Goal: Find specific page/section: Find specific page/section

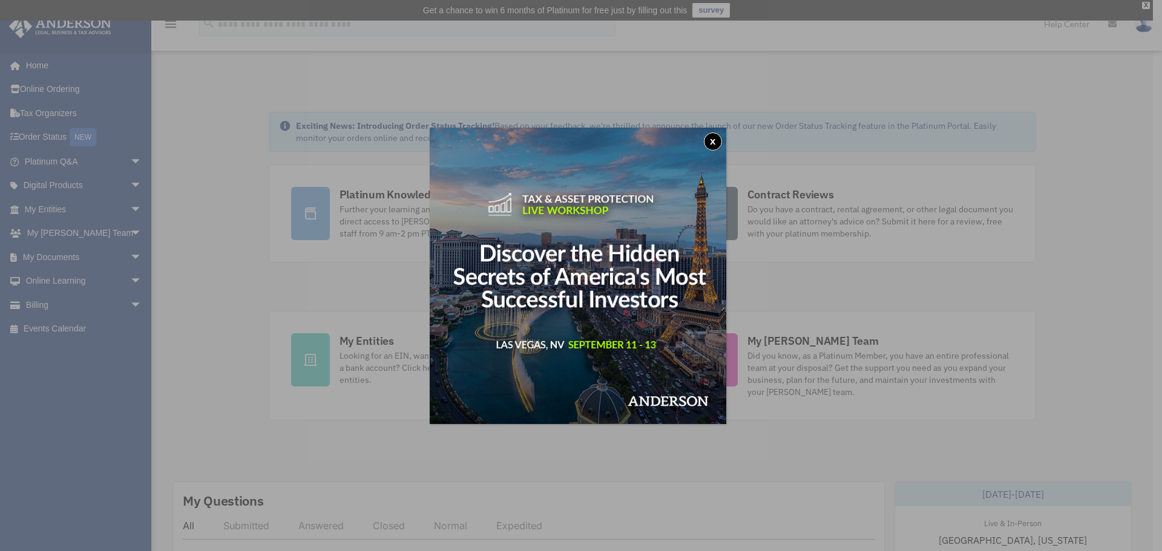
click at [709, 138] on button "x" at bounding box center [713, 142] width 18 height 18
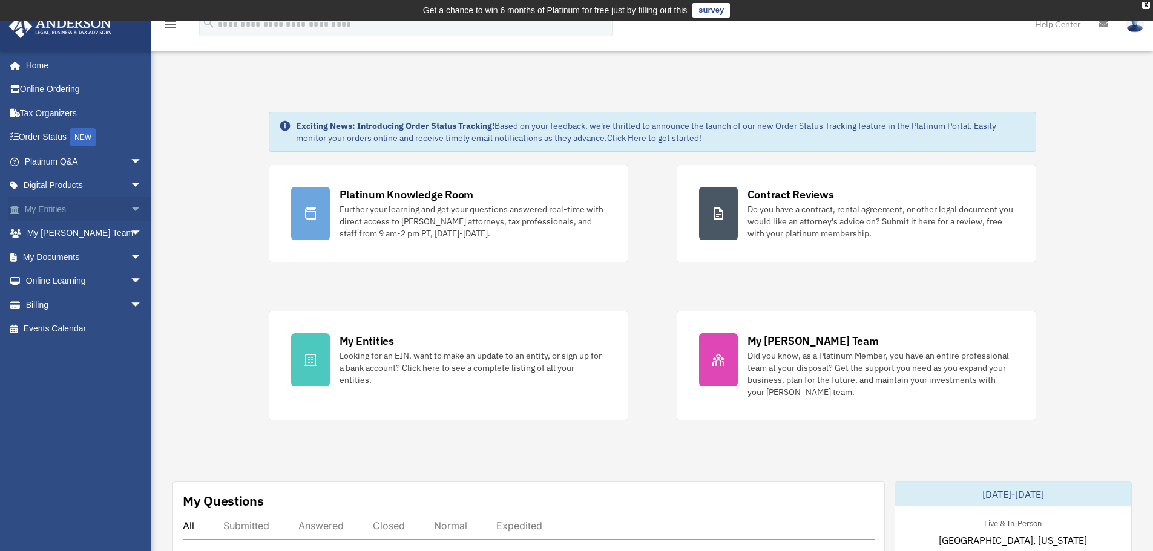
click at [46, 212] on link "My Entities arrow_drop_down" at bounding box center [84, 209] width 152 height 24
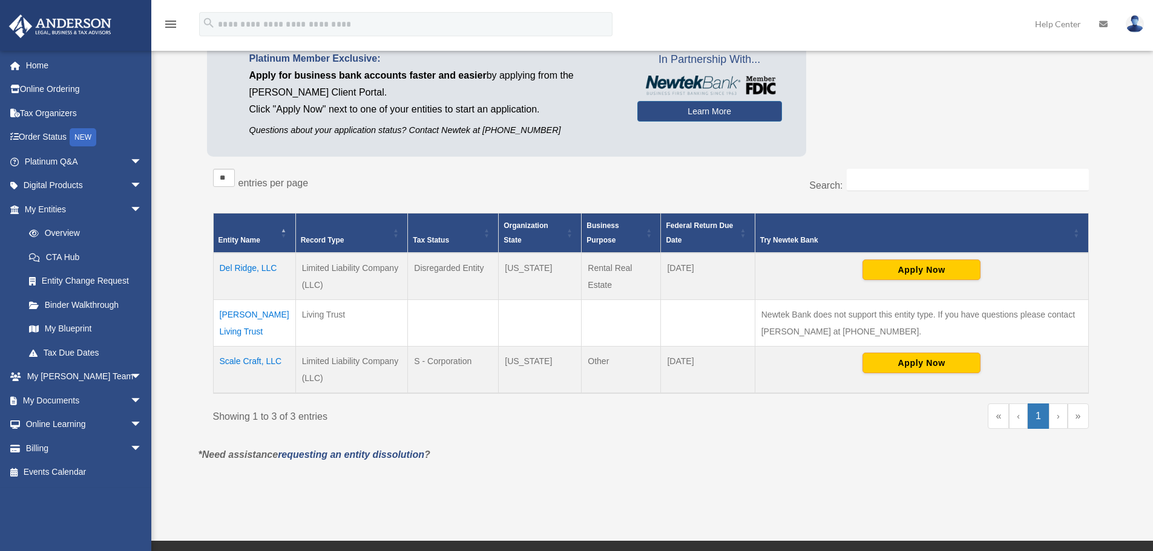
scroll to position [121, 0]
click at [238, 361] on td "Scale Craft, LLC" at bounding box center [254, 369] width 82 height 47
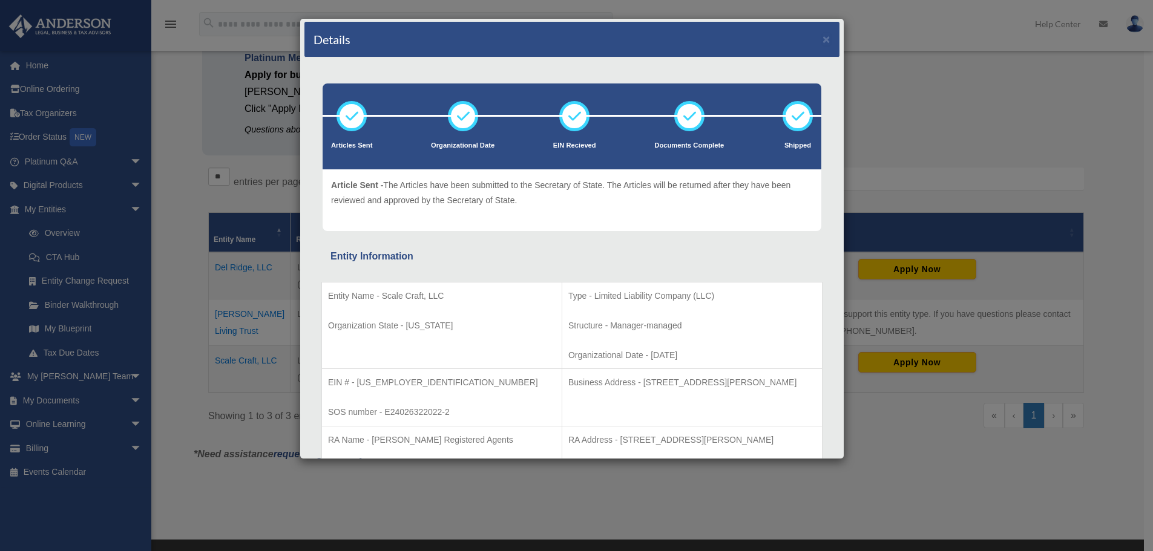
scroll to position [0, 0]
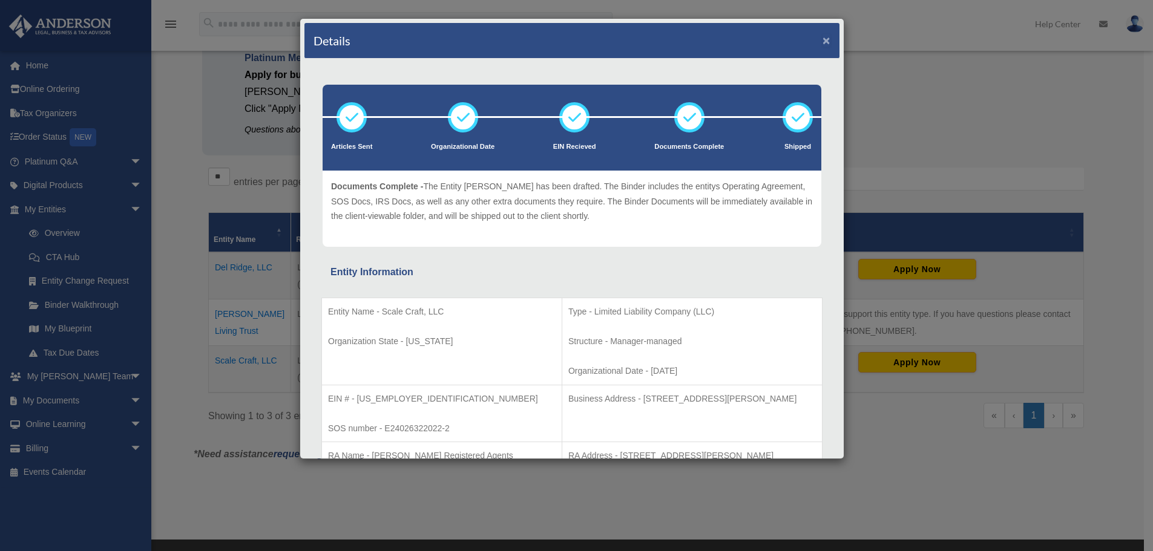
click at [822, 41] on button "×" at bounding box center [826, 40] width 8 height 13
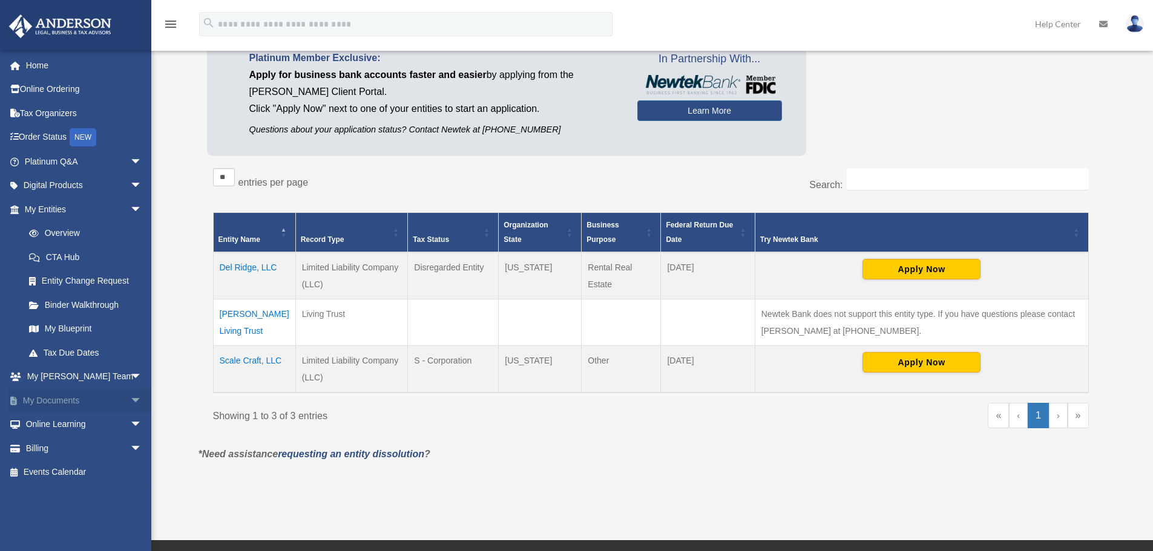
click at [105, 396] on link "My Documents arrow_drop_down" at bounding box center [84, 401] width 152 height 24
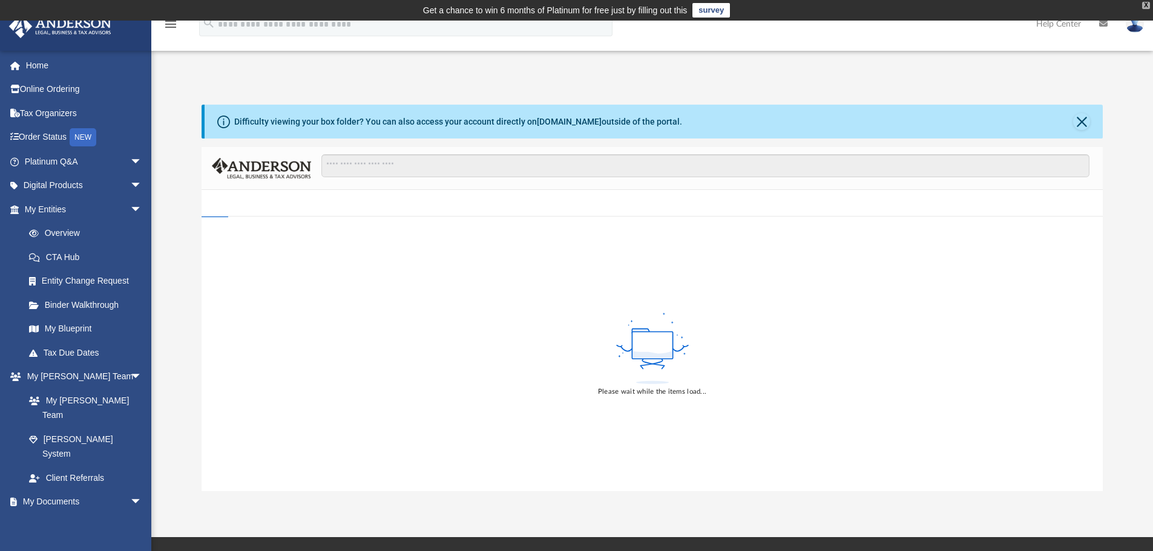
click at [1144, 5] on div "X" at bounding box center [1146, 5] width 8 height 7
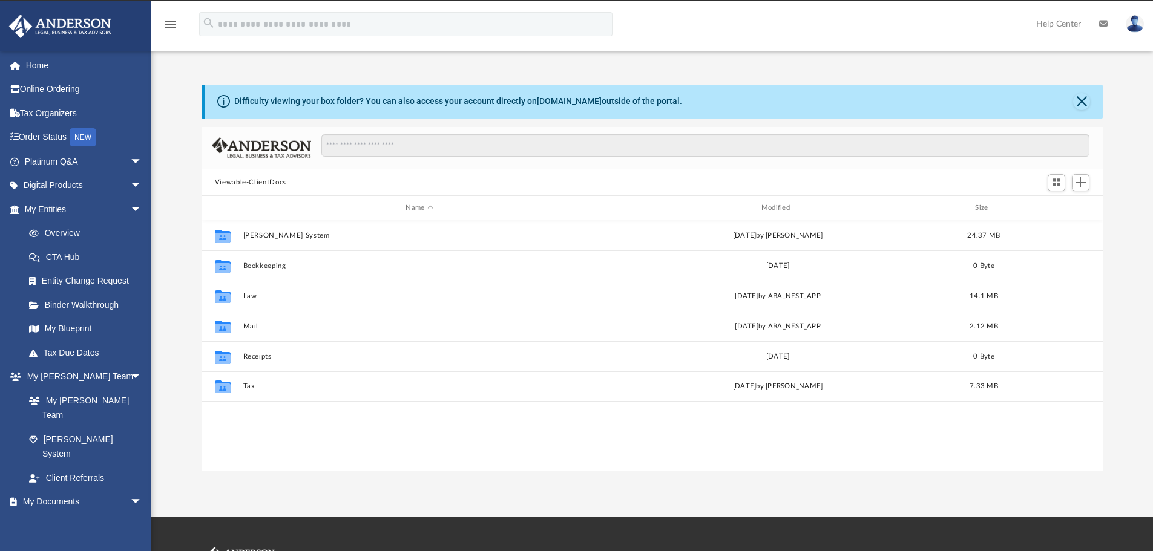
scroll to position [266, 892]
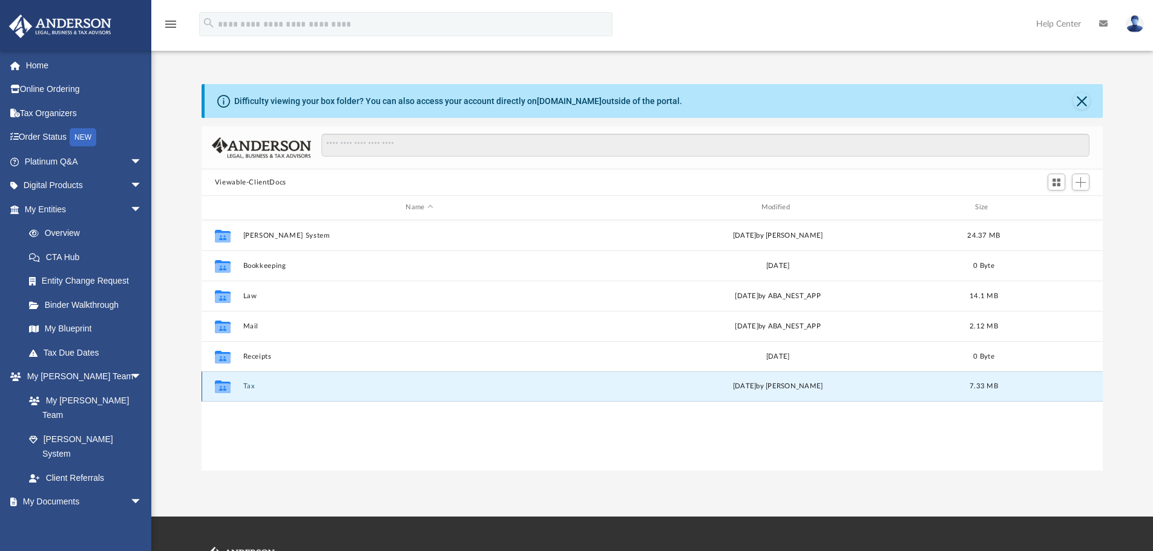
click at [248, 385] on button "Tax" at bounding box center [419, 386] width 353 height 8
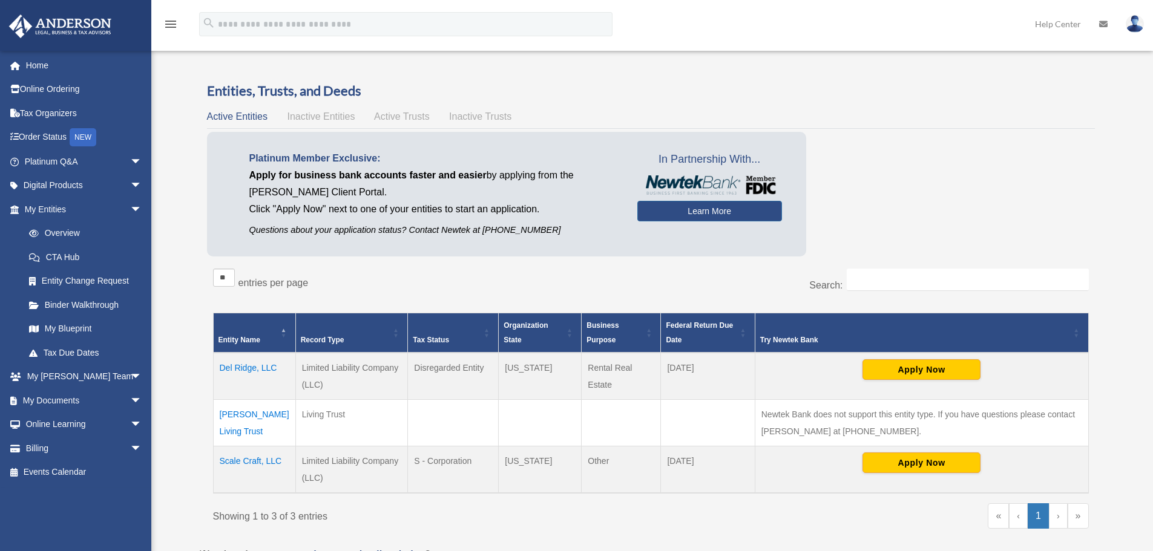
scroll to position [100, 0]
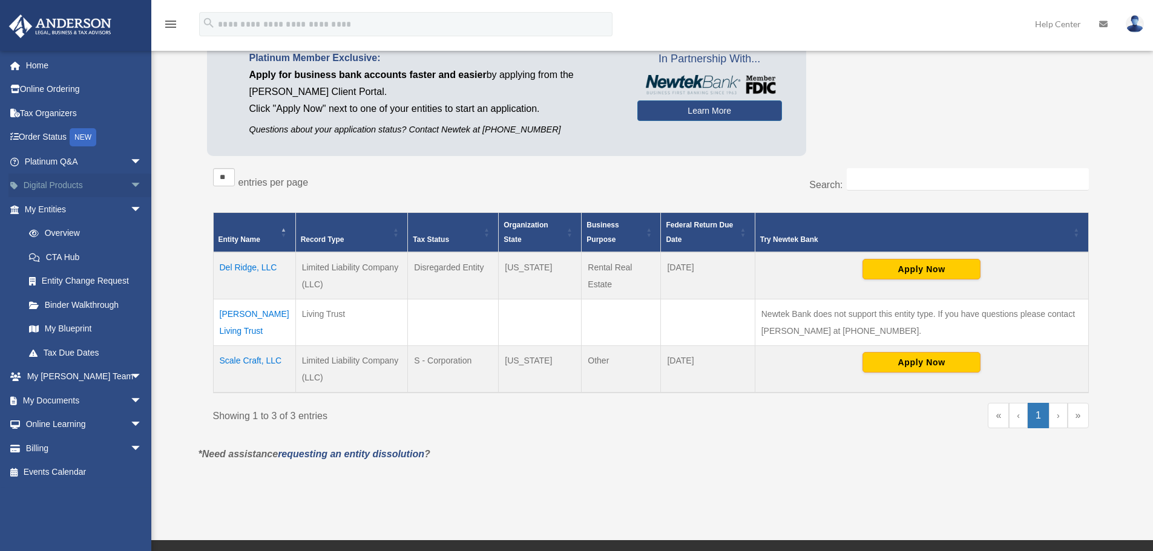
click at [130, 185] on span "arrow_drop_down" at bounding box center [142, 186] width 24 height 25
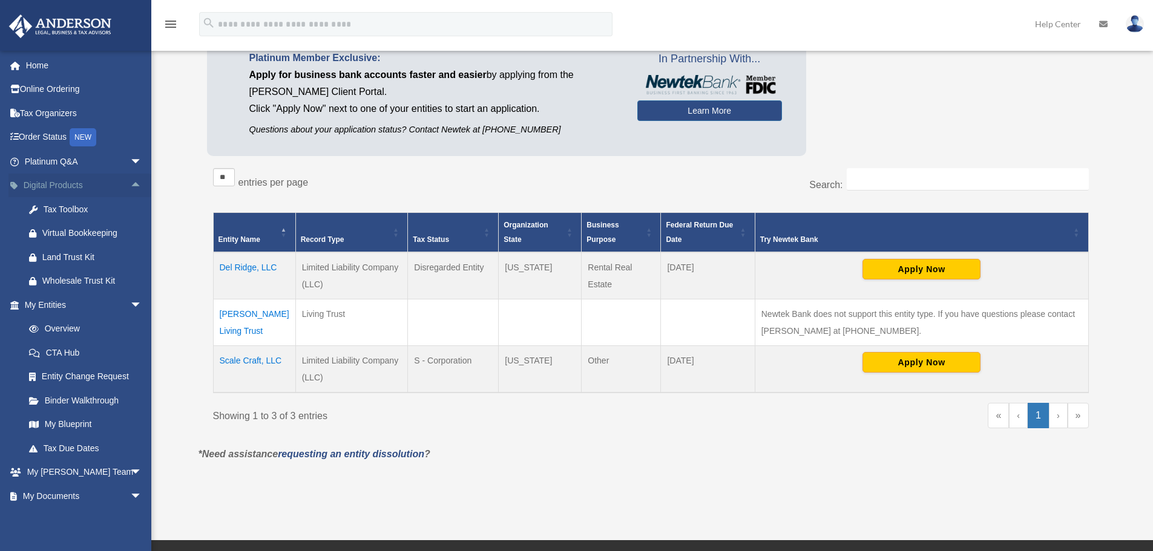
click at [130, 179] on span "arrow_drop_up" at bounding box center [142, 186] width 24 height 25
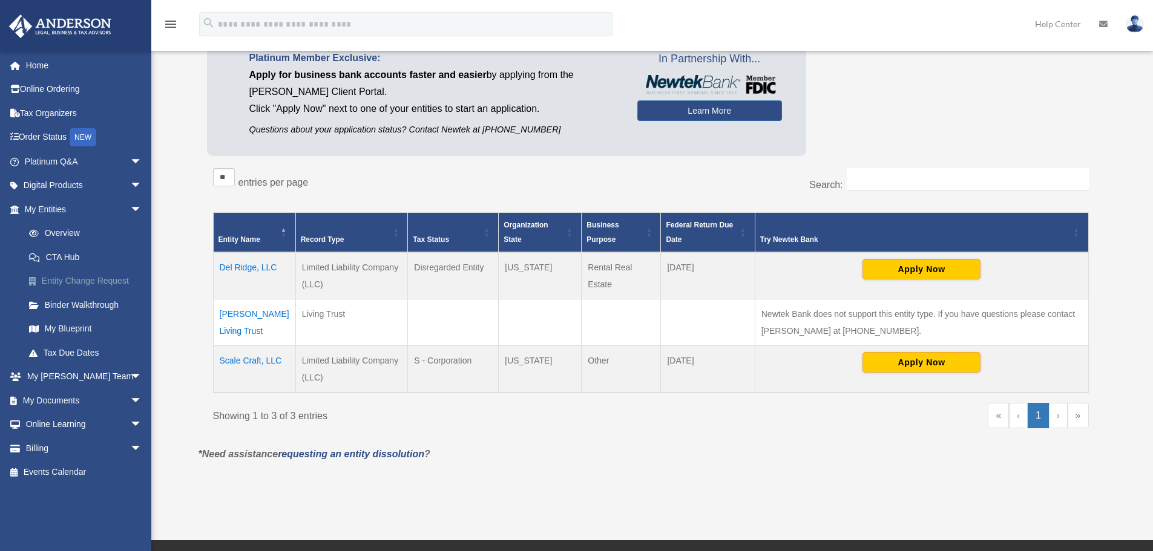
scroll to position [221, 0]
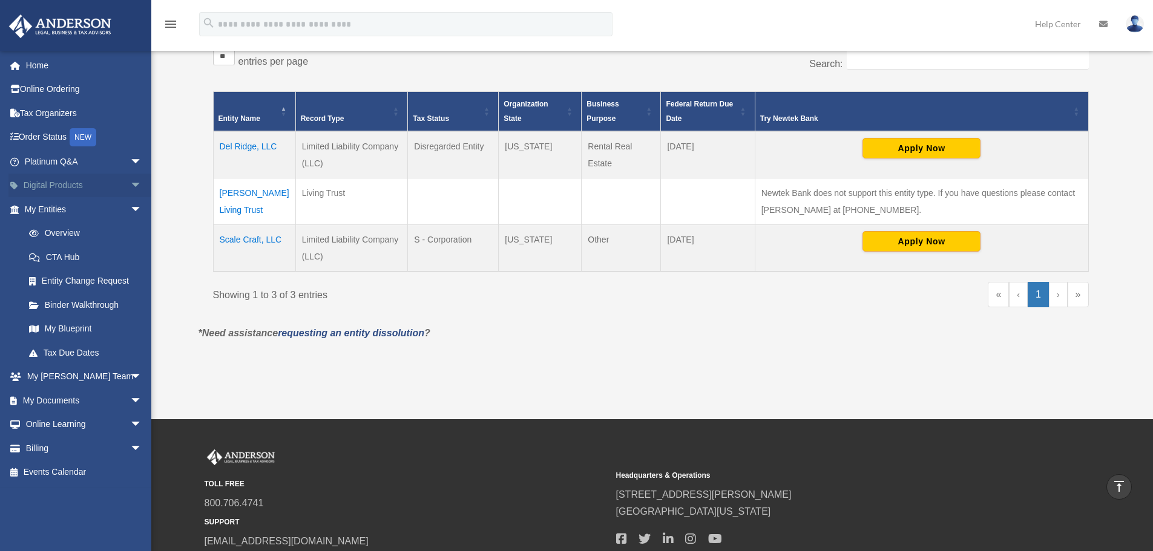
click at [111, 188] on link "Digital Products arrow_drop_down" at bounding box center [84, 186] width 152 height 24
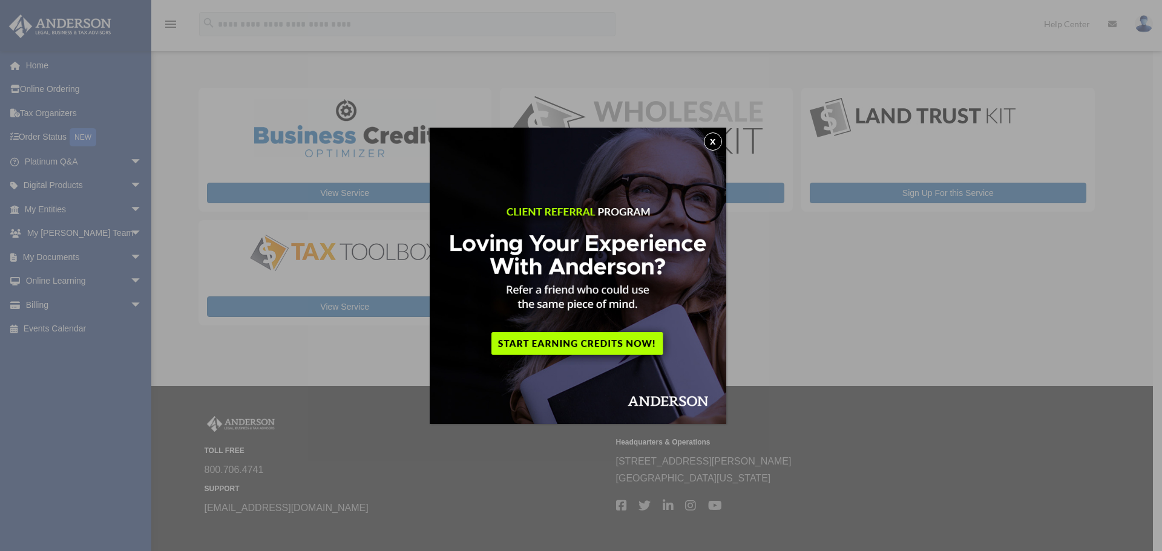
click at [719, 139] on button "x" at bounding box center [713, 142] width 18 height 18
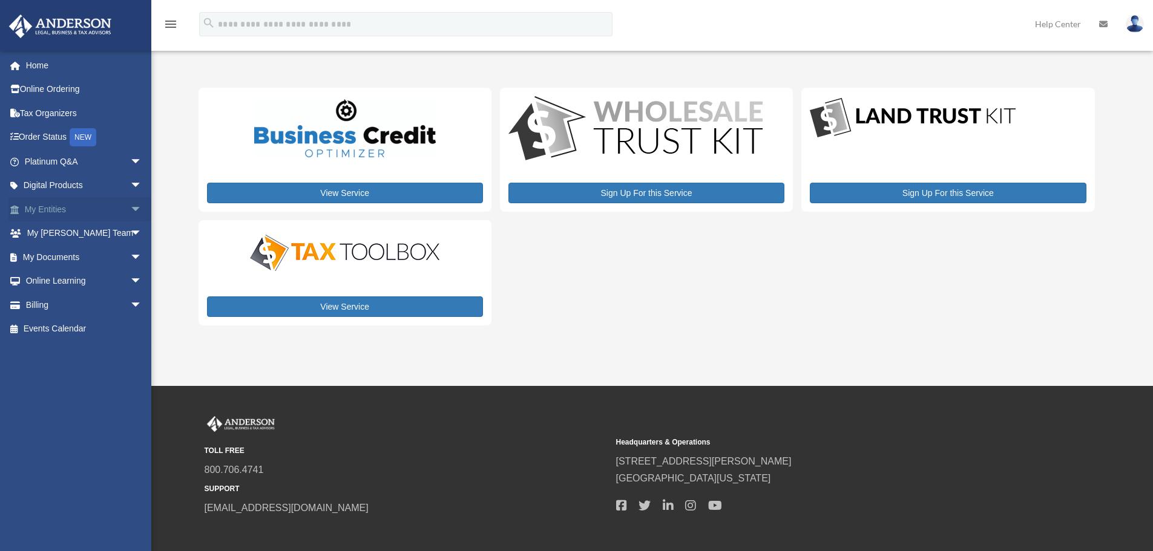
click at [131, 208] on span "arrow_drop_down" at bounding box center [142, 209] width 24 height 25
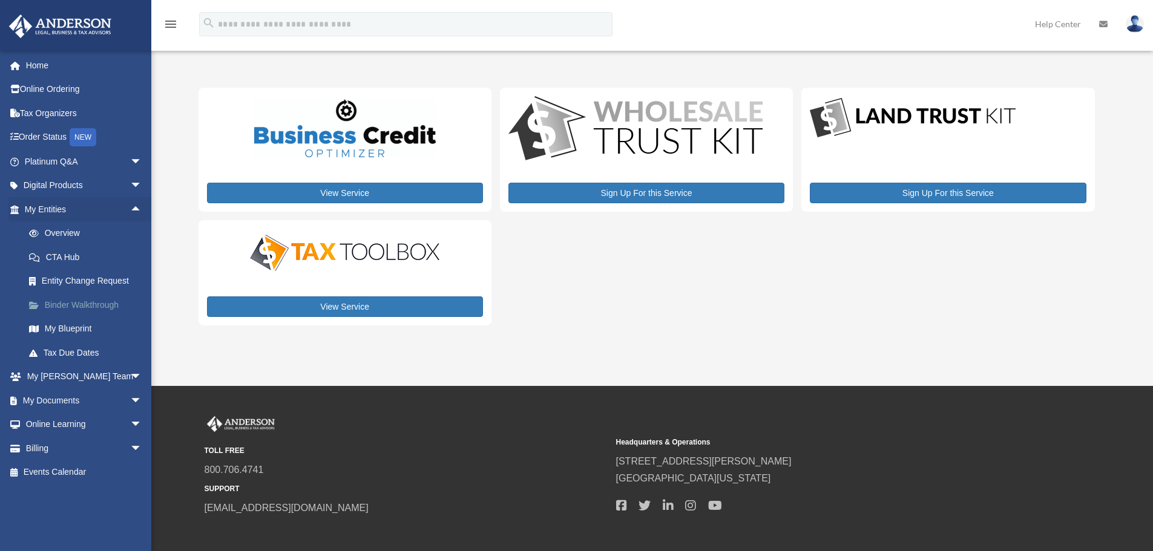
click at [70, 306] on link "Binder Walkthrough" at bounding box center [88, 305] width 143 height 24
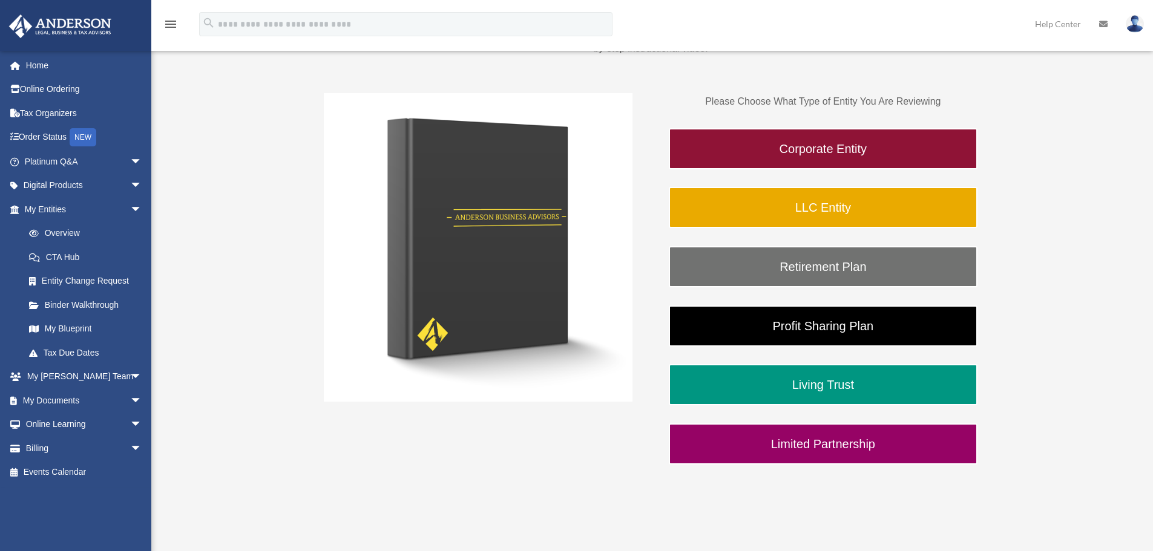
scroll to position [182, 0]
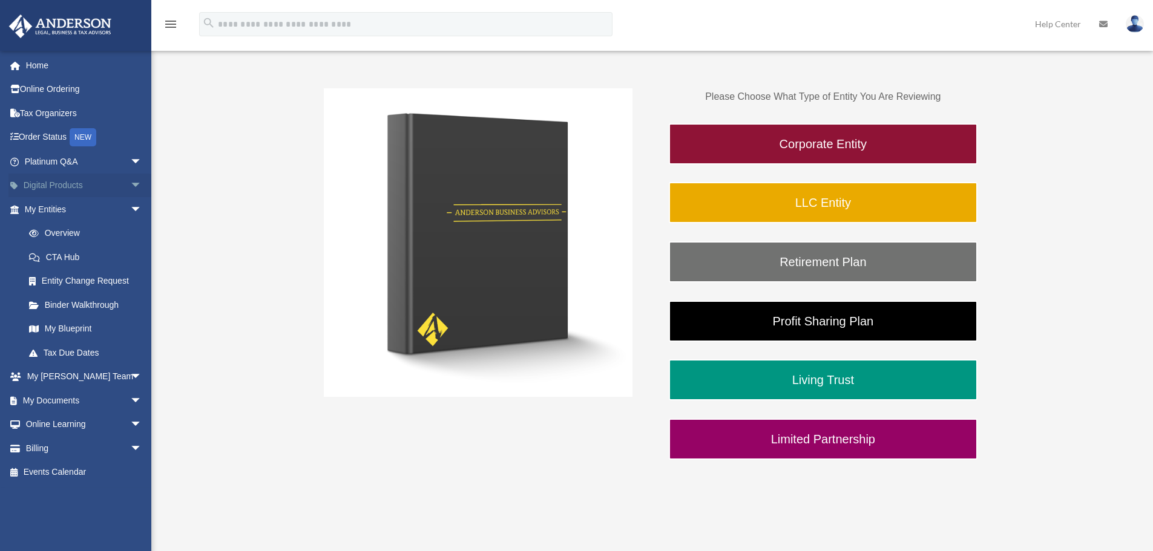
click at [66, 187] on link "Digital Products arrow_drop_down" at bounding box center [84, 186] width 152 height 24
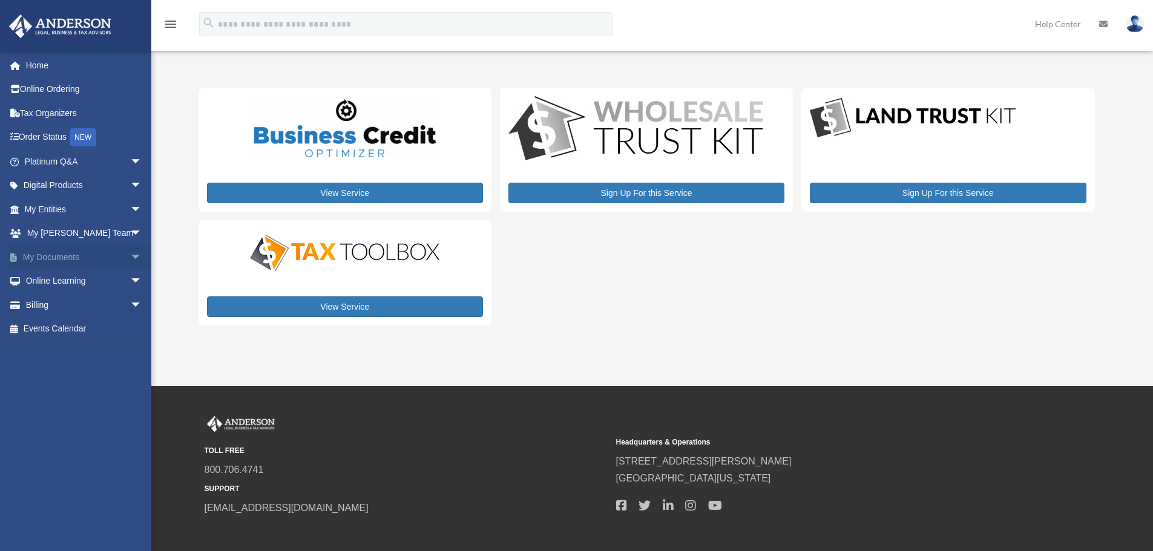
click at [65, 258] on link "My Documents arrow_drop_down" at bounding box center [84, 257] width 152 height 24
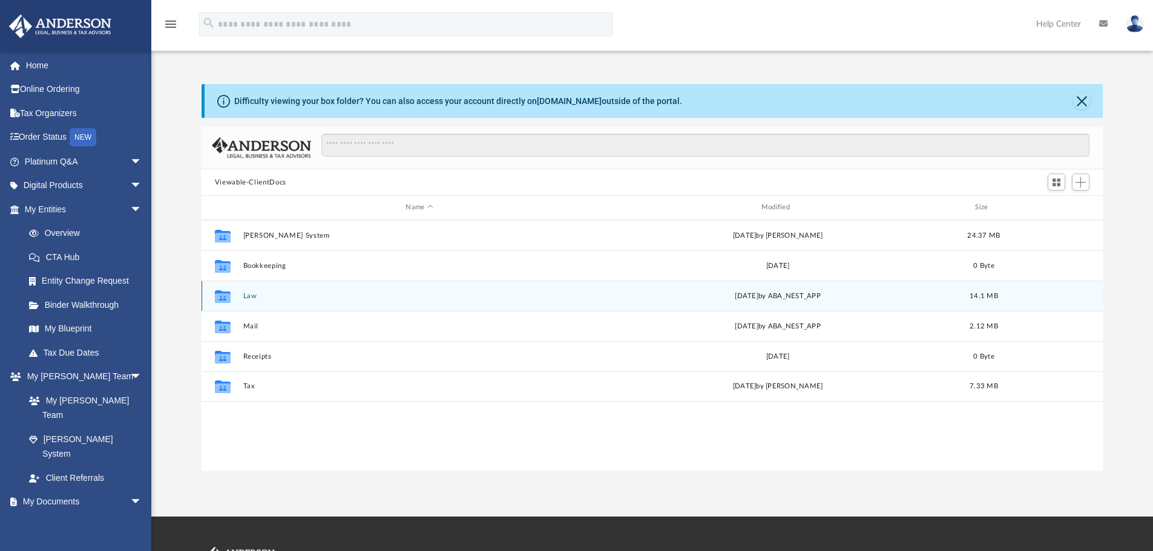
scroll to position [266, 892]
click at [249, 295] on button "Law" at bounding box center [419, 296] width 353 height 8
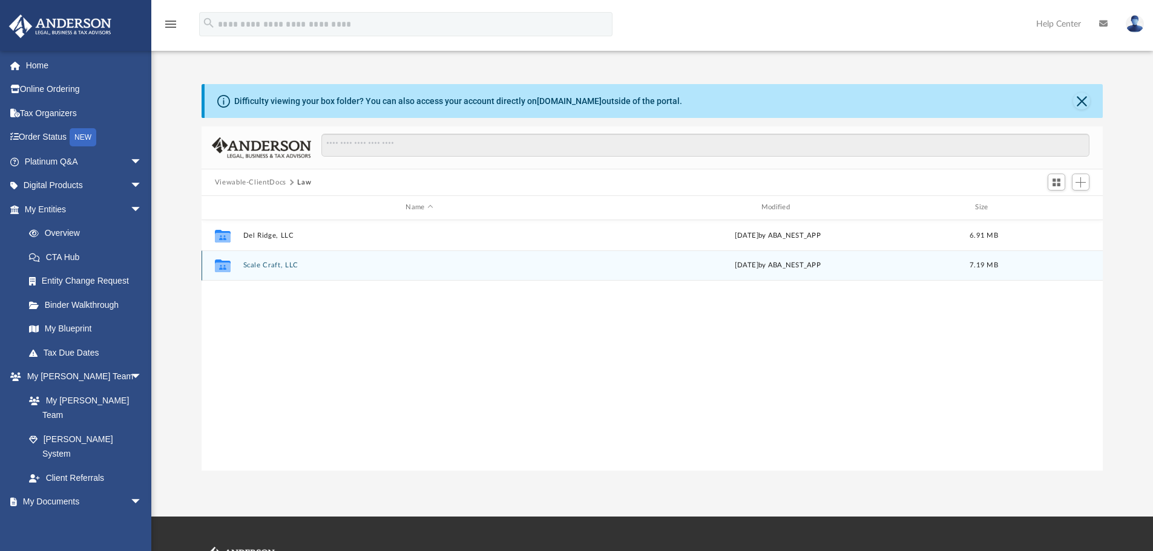
click at [278, 266] on button "Scale Craft, LLC" at bounding box center [419, 265] width 353 height 8
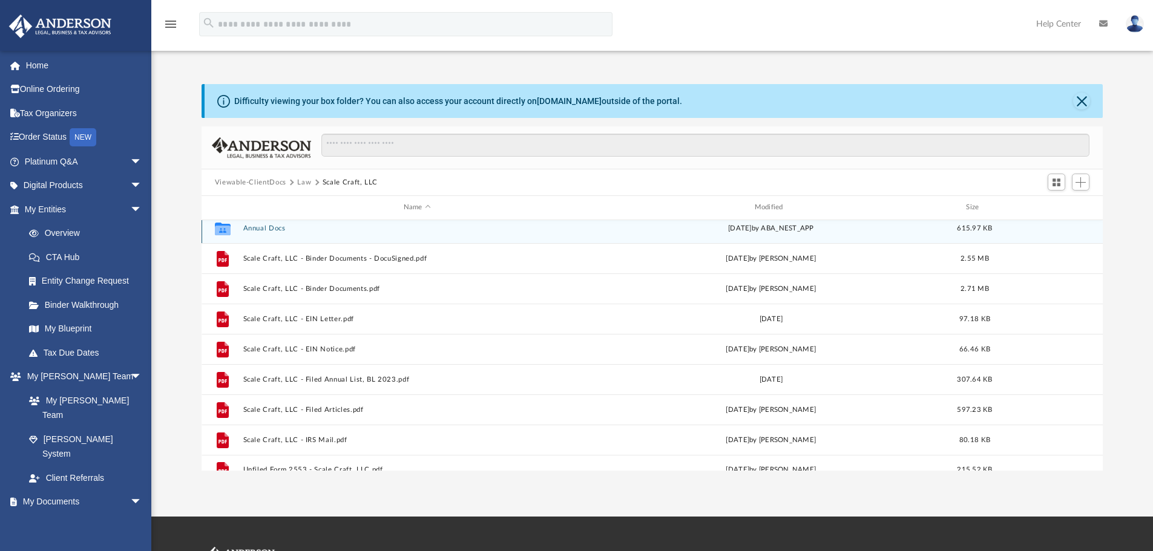
scroll to position [0, 0]
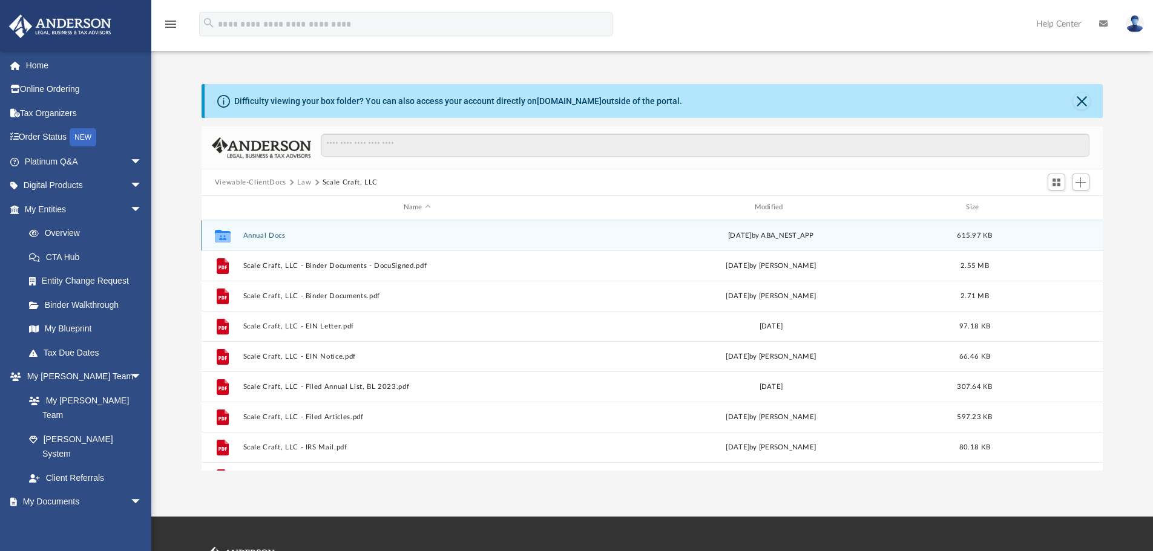
click at [277, 235] on button "Annual Docs" at bounding box center [417, 236] width 349 height 8
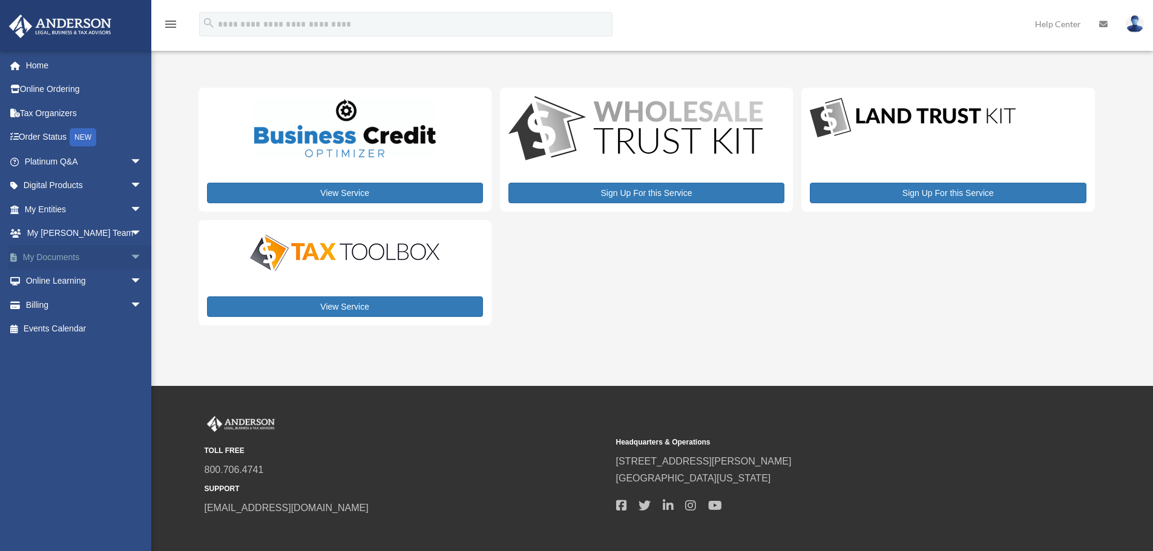
click at [79, 257] on link "My Documents arrow_drop_down" at bounding box center [84, 257] width 152 height 24
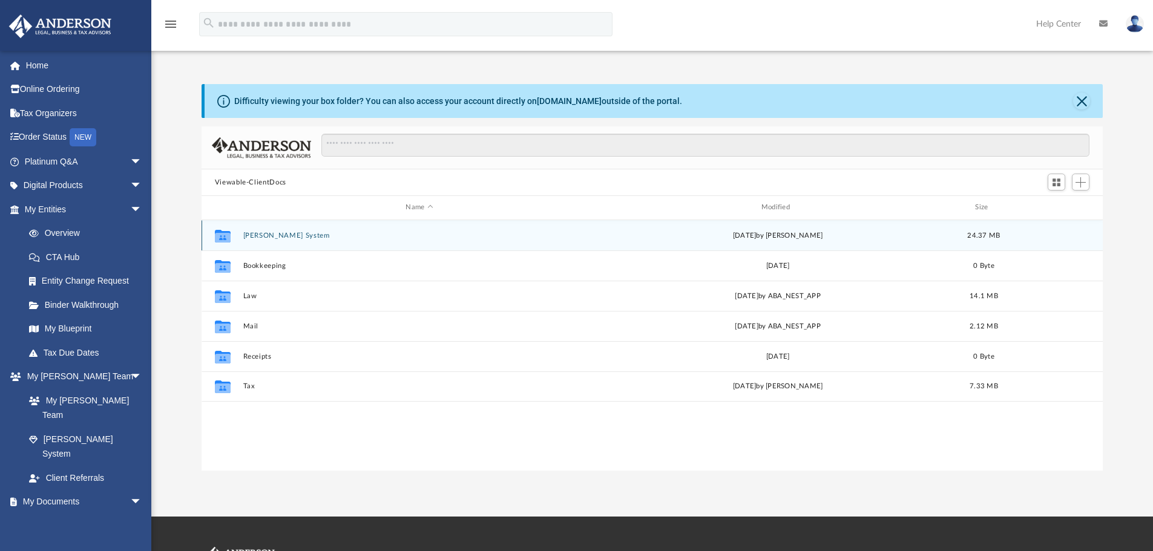
scroll to position [266, 892]
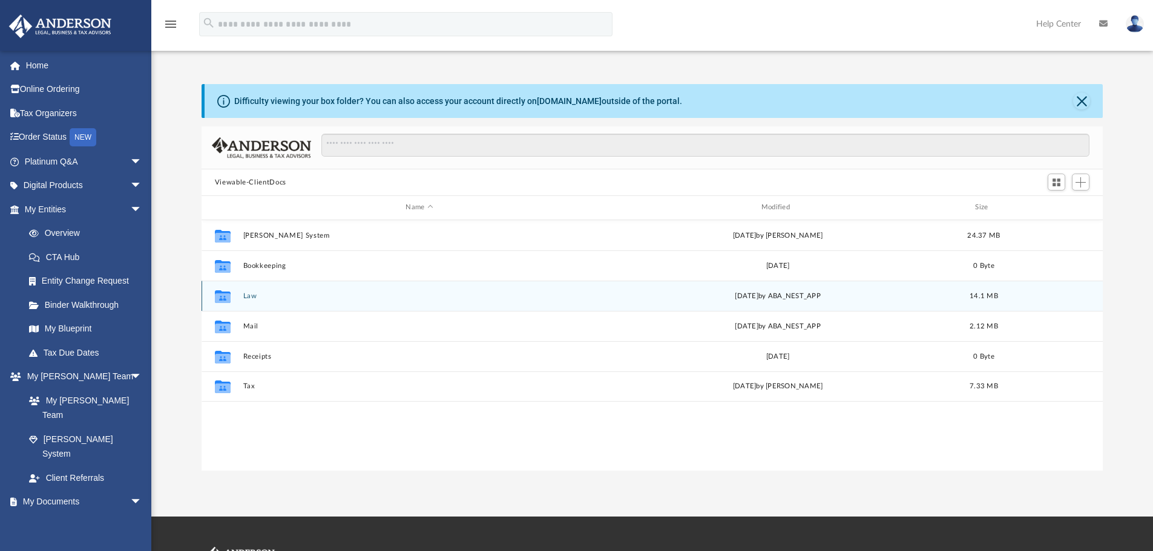
click at [246, 297] on button "Law" at bounding box center [419, 296] width 353 height 8
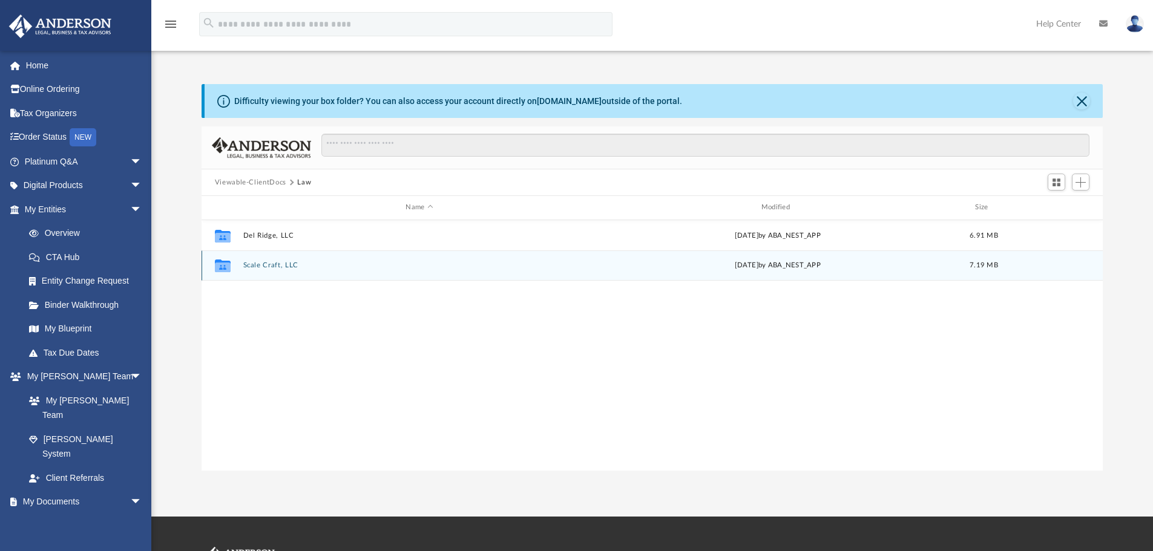
click at [290, 266] on button "Scale Craft, LLC" at bounding box center [419, 265] width 353 height 8
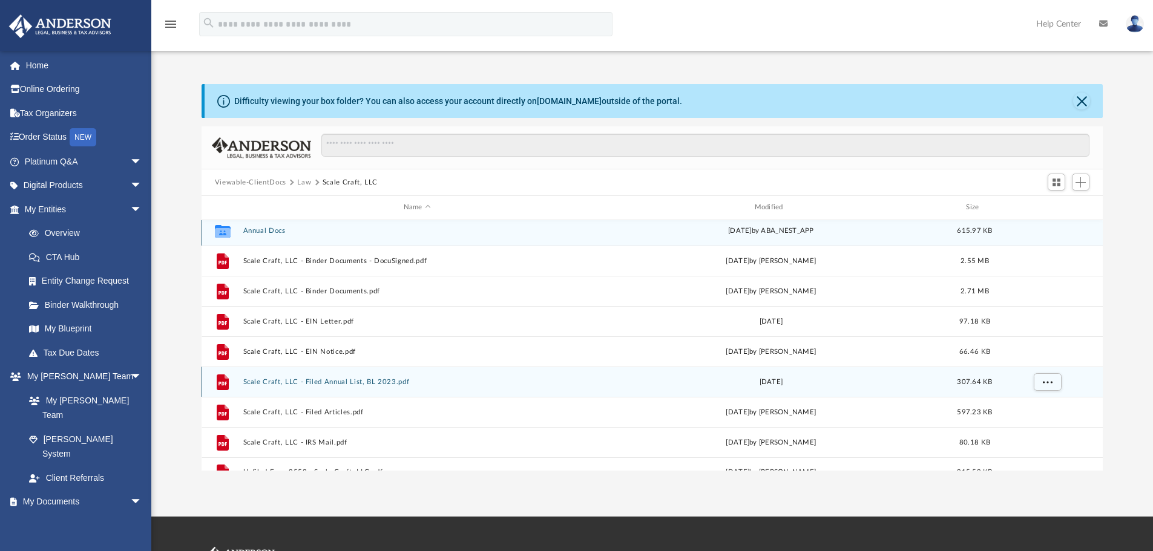
scroll to position [0, 0]
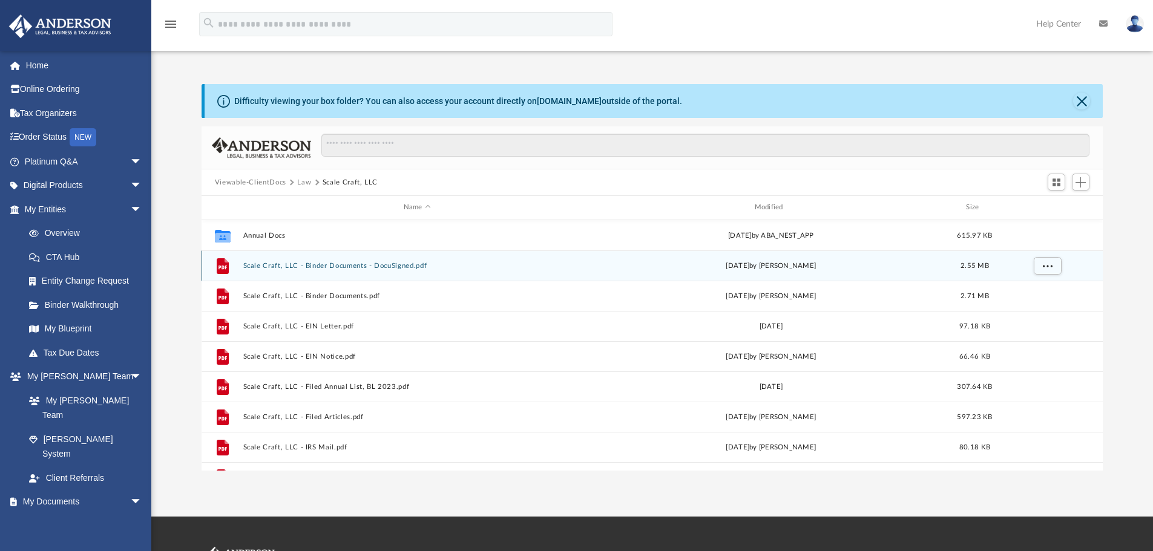
click at [329, 267] on button "Scale Craft, LLC - Binder Documents - DocuSigned.pdf" at bounding box center [417, 266] width 349 height 8
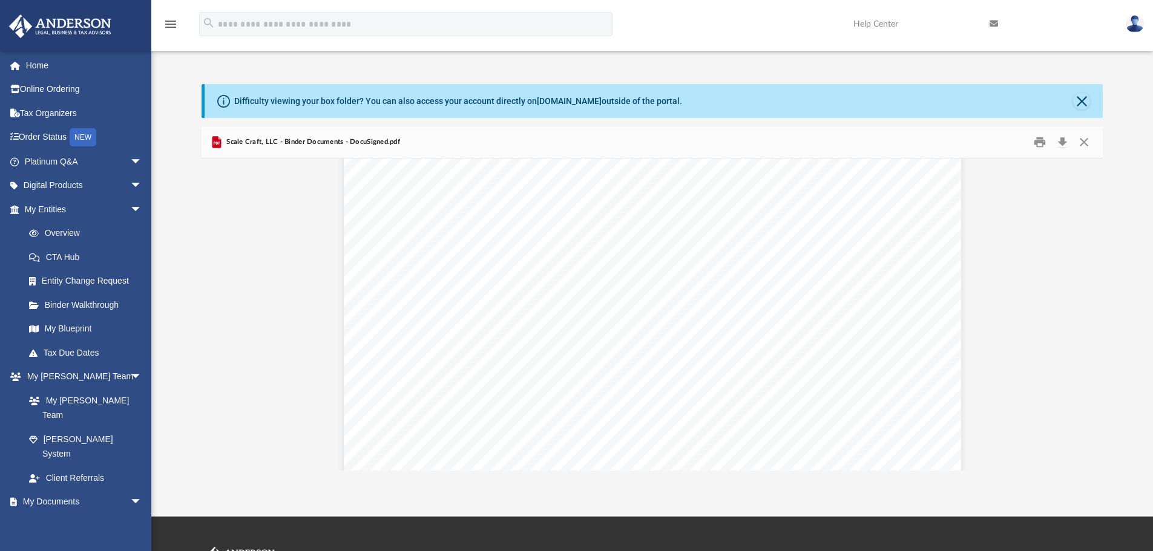
scroll to position [3268, 0]
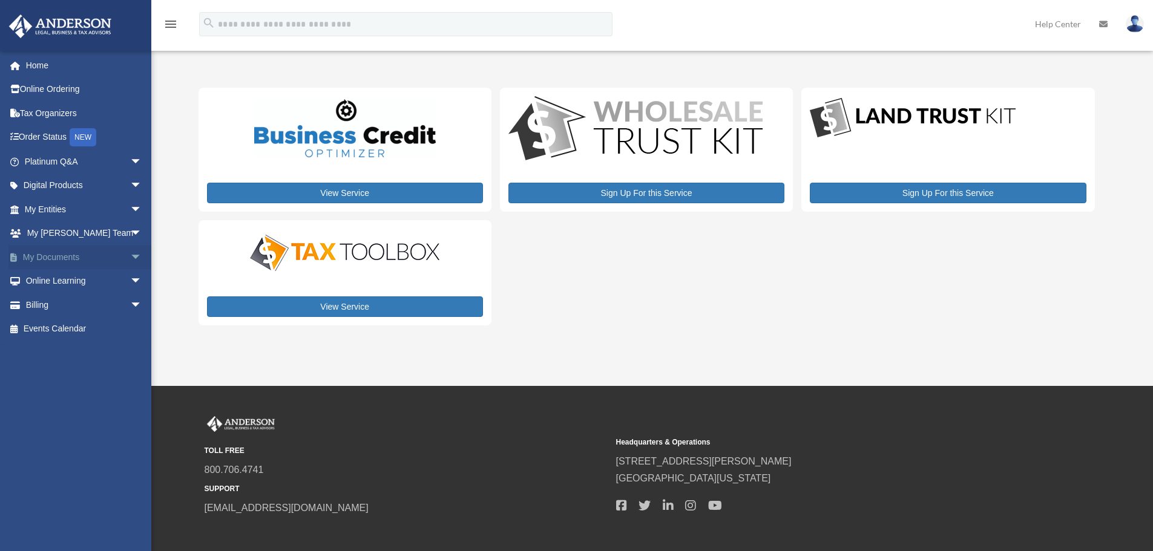
click at [70, 261] on link "My Documents arrow_drop_down" at bounding box center [84, 257] width 152 height 24
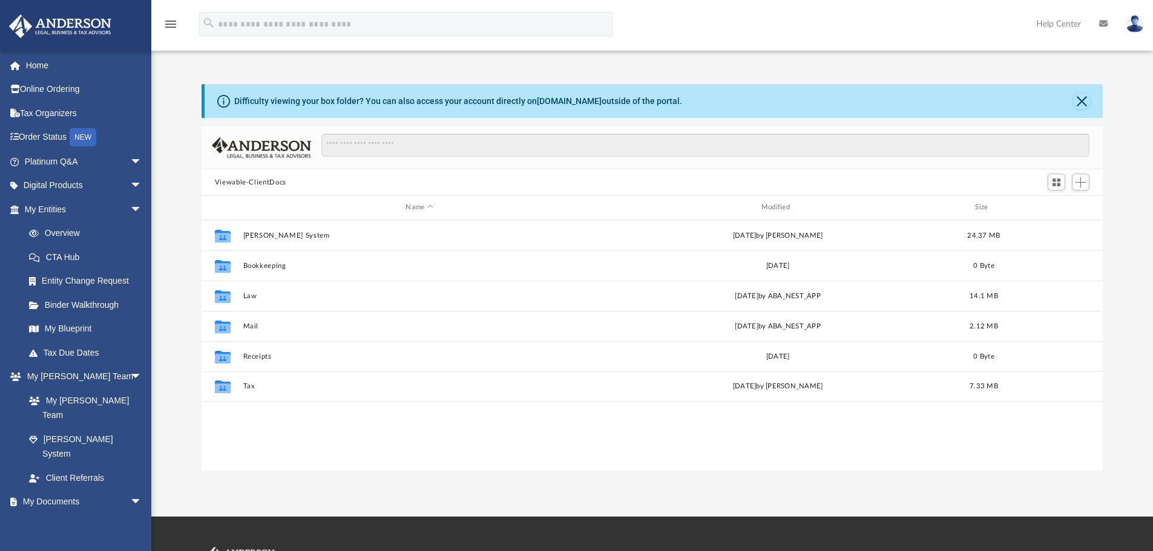
scroll to position [266, 892]
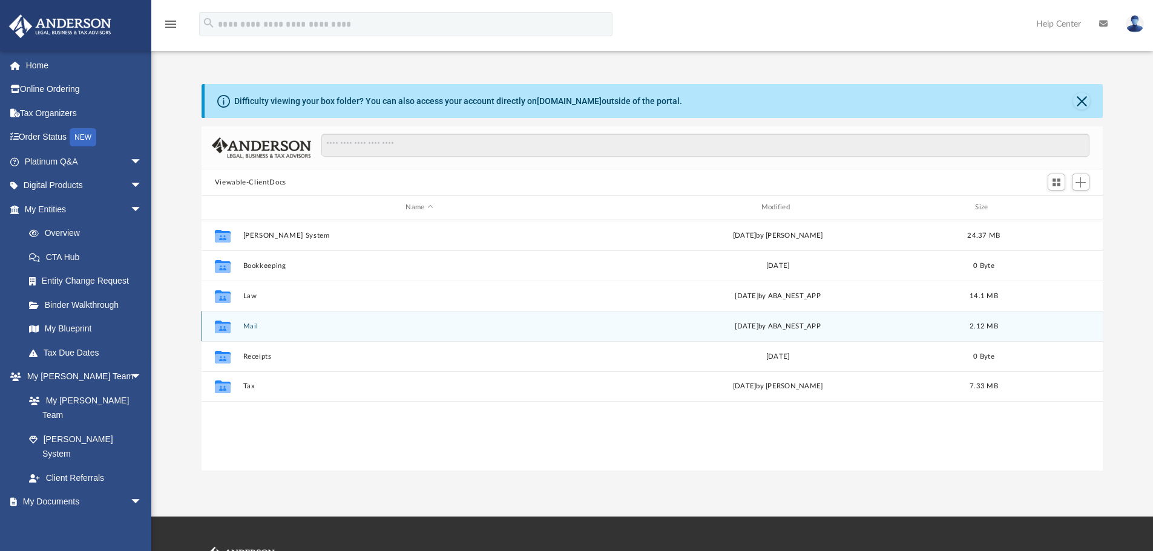
click at [249, 328] on button "Mail" at bounding box center [419, 327] width 353 height 8
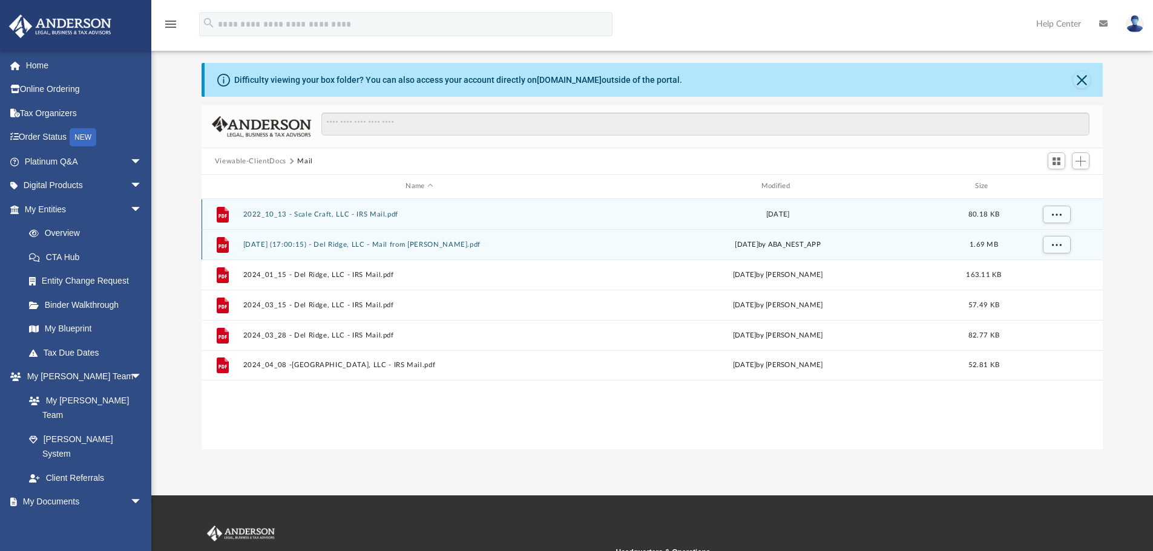
scroll to position [0, 0]
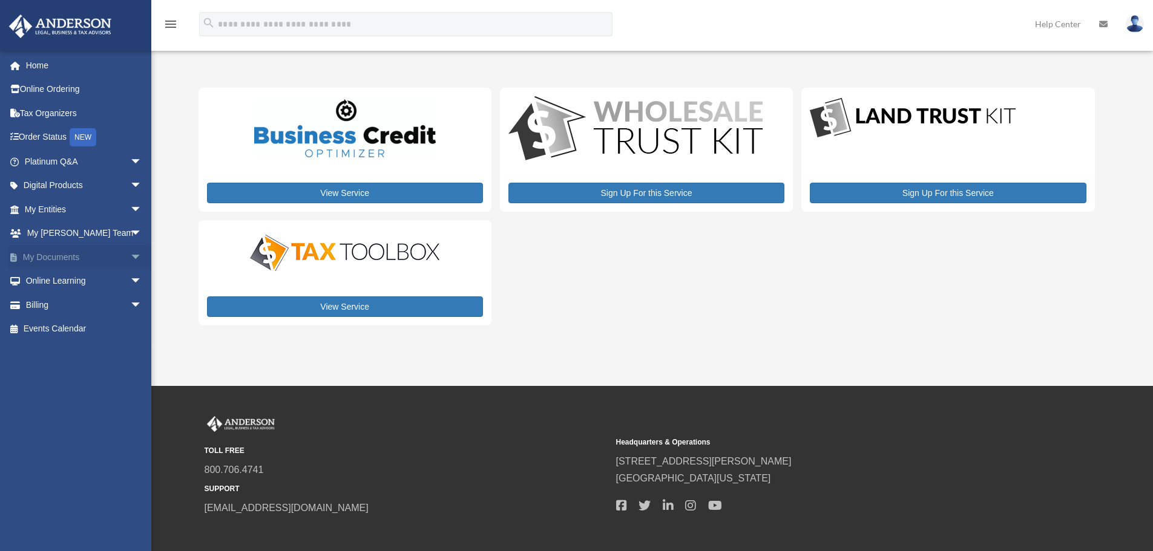
click at [69, 263] on link "My Documents arrow_drop_down" at bounding box center [84, 257] width 152 height 24
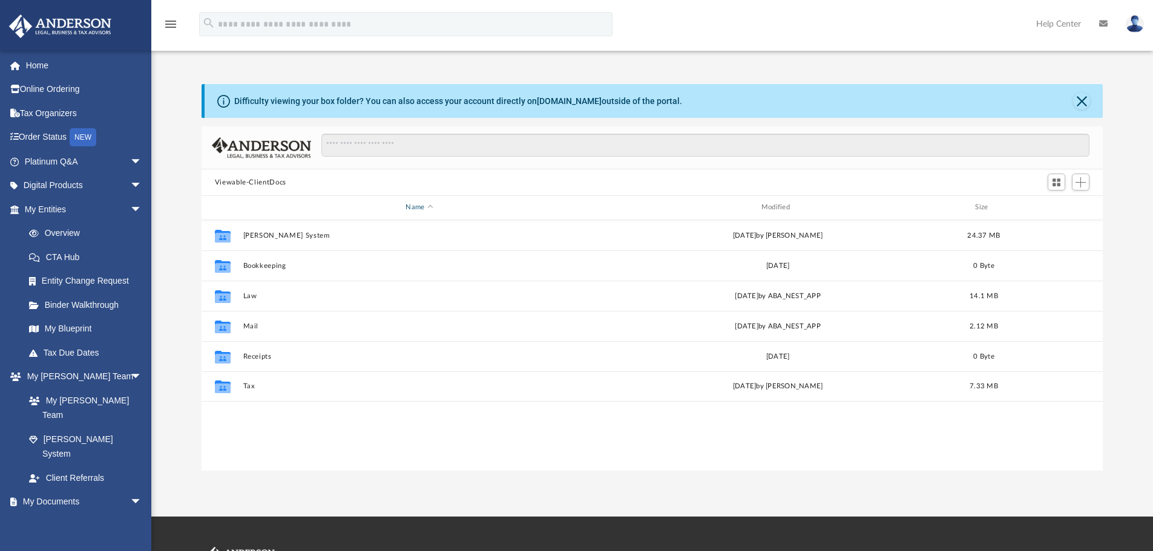
scroll to position [266, 892]
click at [490, 102] on div "Difficulty viewing your box folder? You can also access your account directly o…" at bounding box center [458, 101] width 448 height 13
click at [223, 102] on icon at bounding box center [223, 101] width 13 height 13
click at [545, 101] on link "[DOMAIN_NAME]" at bounding box center [569, 101] width 65 height 10
